Goal: Information Seeking & Learning: Learn about a topic

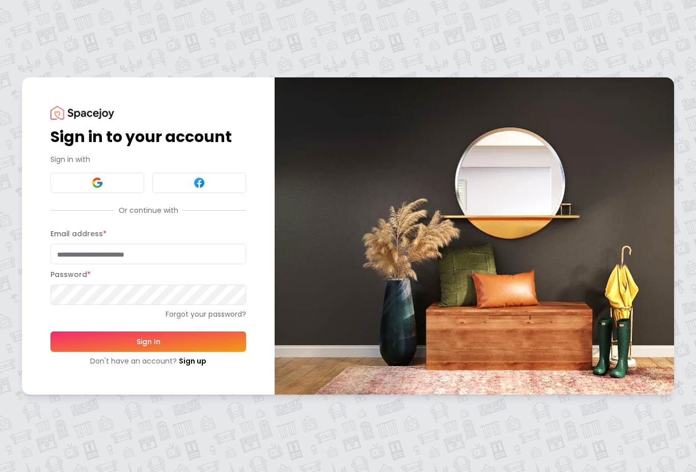
click at [73, 248] on input "Email address *" at bounding box center [148, 254] width 196 height 20
type input "**********"
click at [148, 341] on button "Sign In" at bounding box center [148, 342] width 196 height 20
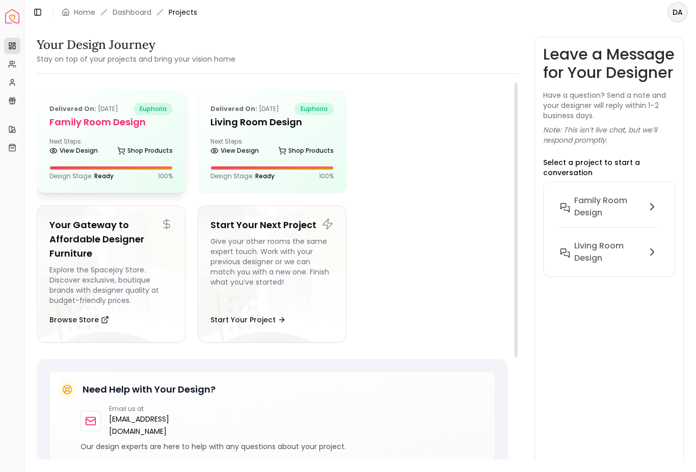
click at [146, 129] on div "Delivered on: Jul 23, 2024 euphoria Family Room Design Next Steps: View Design …" at bounding box center [111, 142] width 148 height 102
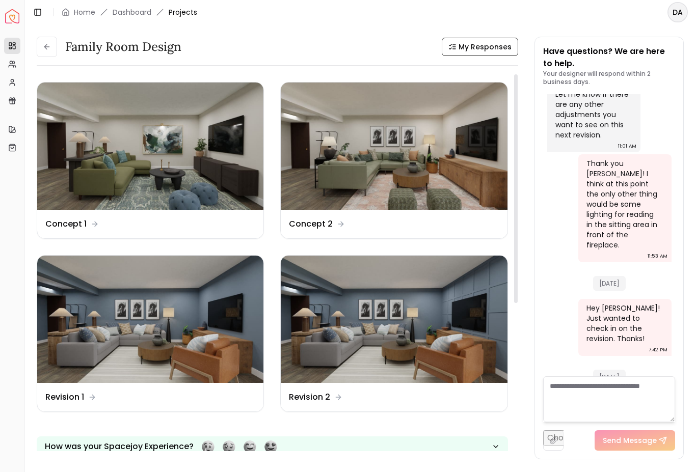
scroll to position [16, 0]
click at [453, 319] on img at bounding box center [394, 319] width 226 height 127
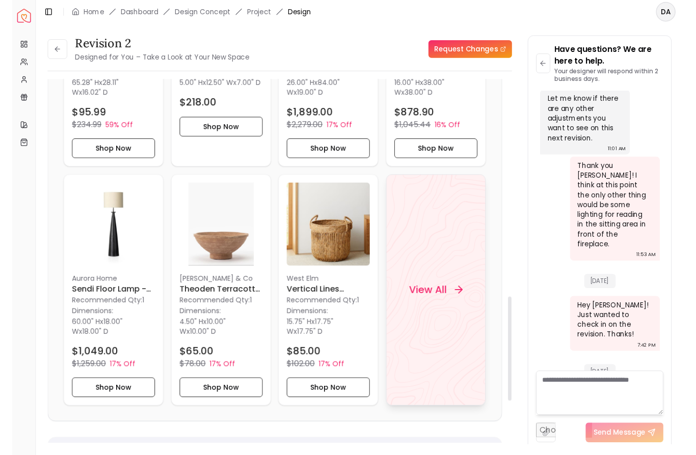
scroll to position [840, 0]
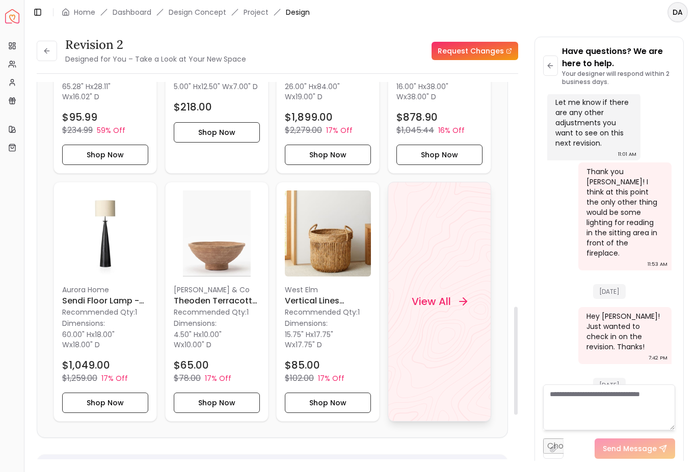
click at [463, 308] on div "View All" at bounding box center [439, 301] width 80 height 31
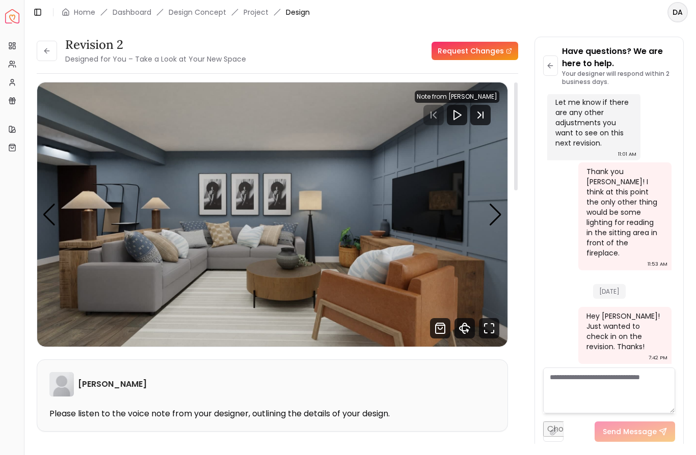
scroll to position [0, 0]
click at [497, 215] on div "Next slide" at bounding box center [496, 215] width 14 height 22
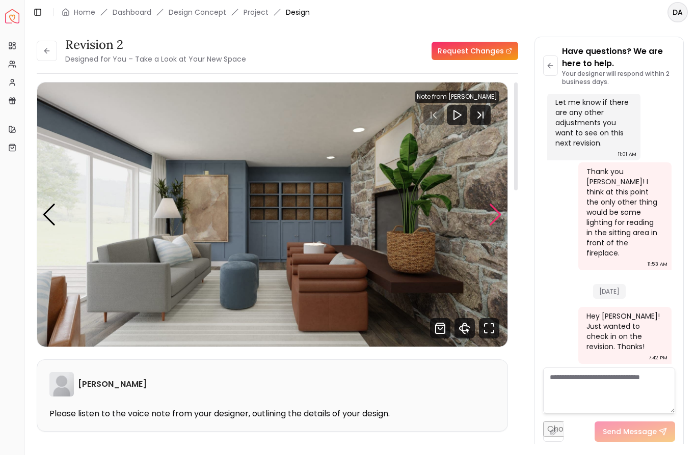
click at [497, 218] on div "Next slide" at bounding box center [496, 215] width 14 height 22
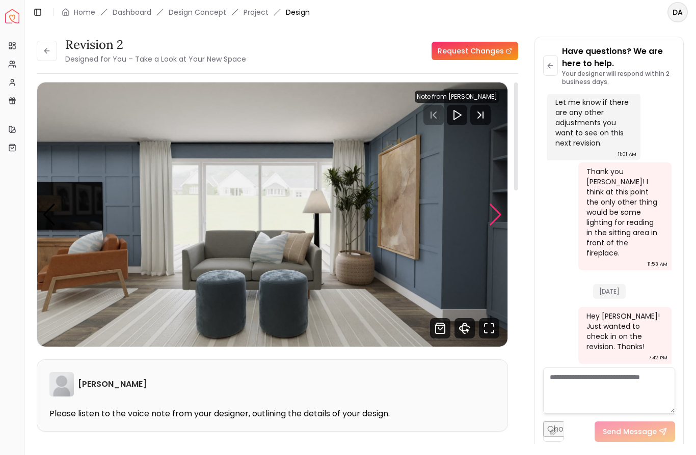
click at [497, 218] on div "Next slide" at bounding box center [496, 215] width 14 height 22
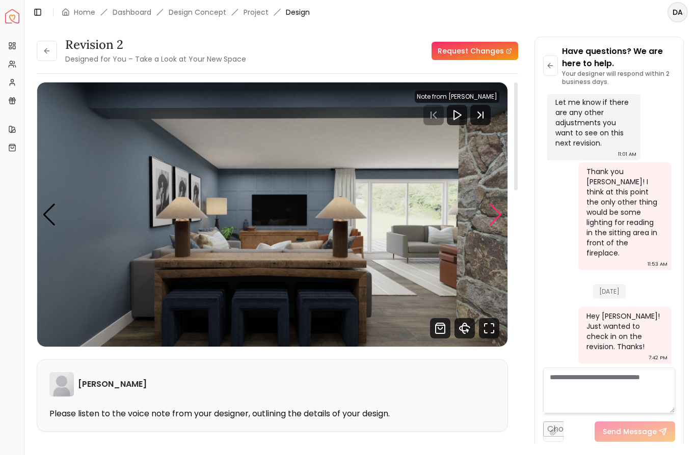
click at [497, 217] on div "Next slide" at bounding box center [496, 215] width 14 height 22
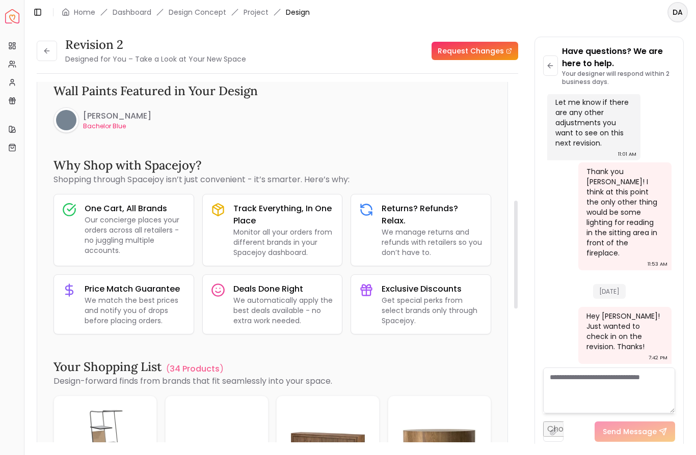
scroll to position [537, 0]
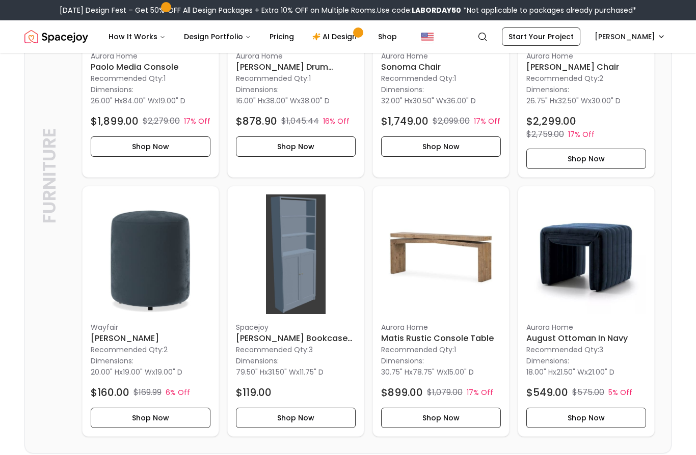
scroll to position [1249, 0]
click at [432, 267] on img at bounding box center [441, 254] width 120 height 120
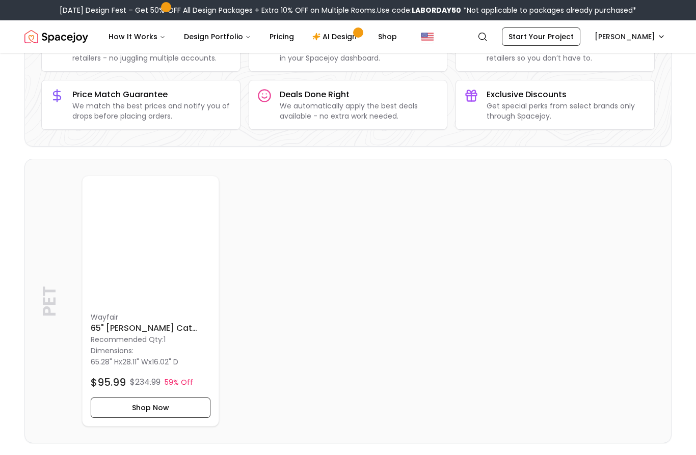
scroll to position [0, 0]
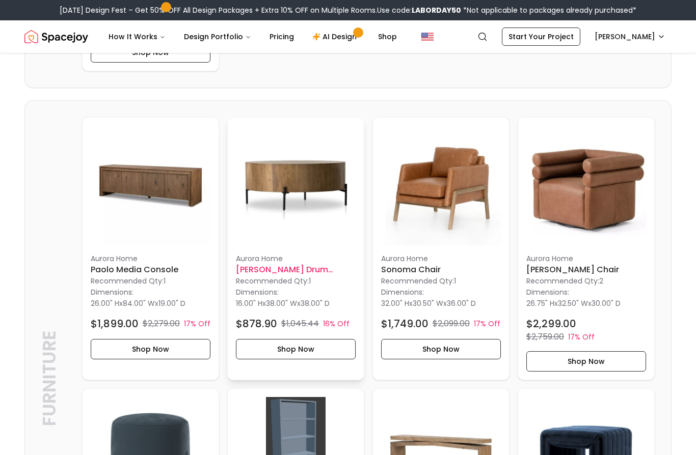
scroll to position [1046, 0]
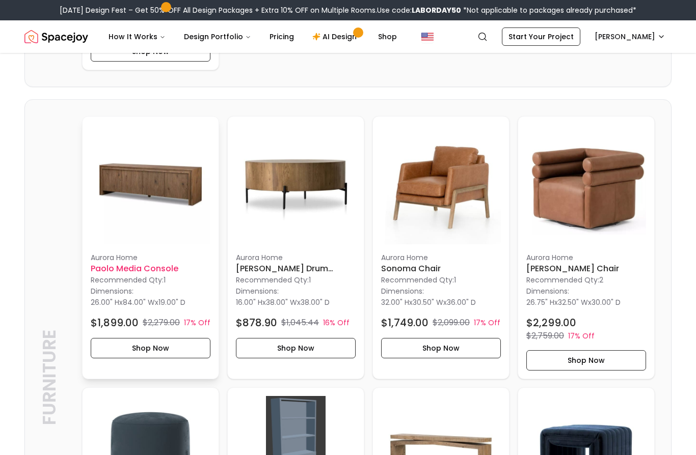
click at [87, 178] on div "Aurora Home Paolo Media Console Recommended Qty: 1 Dimensions: 26.00" H x 84.00…" at bounding box center [151, 242] width 136 height 250
